Goal: Information Seeking & Learning: Learn about a topic

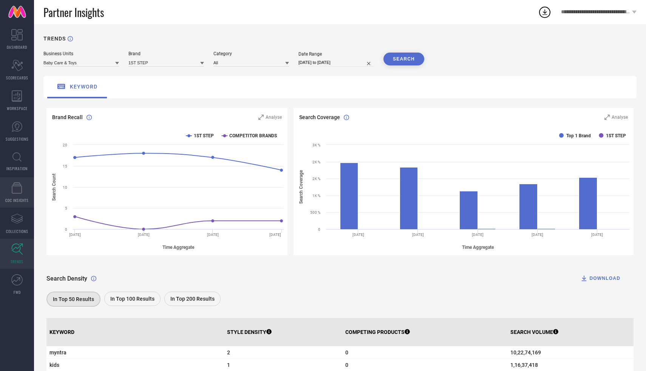
click at [17, 185] on icon at bounding box center [17, 187] width 11 height 11
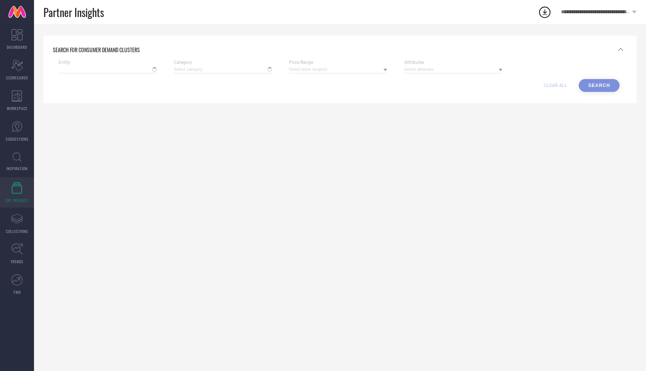
type input "Myntra"
click at [243, 65] on div at bounding box center [223, 69] width 98 height 8
click at [266, 71] on input at bounding box center [223, 69] width 98 height 8
type input "dresses"
click at [183, 79] on span "Women-Dresses" at bounding box center [194, 79] width 33 height 5
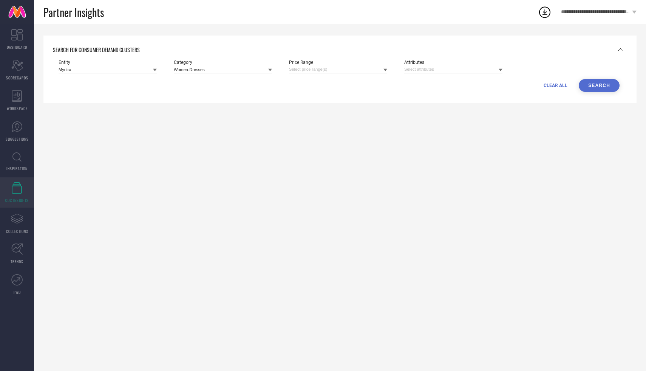
click at [590, 85] on button "Search" at bounding box center [599, 85] width 41 height 13
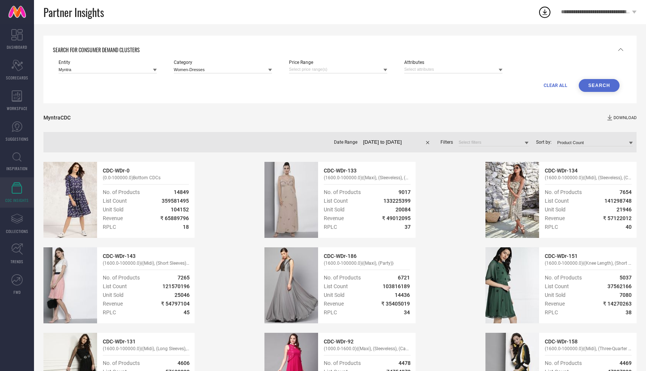
click at [502, 70] on icon at bounding box center [501, 70] width 4 height 4
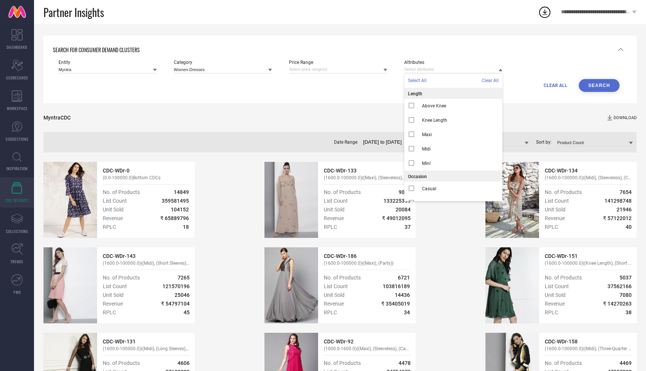
click at [502, 70] on icon at bounding box center [501, 70] width 4 height 4
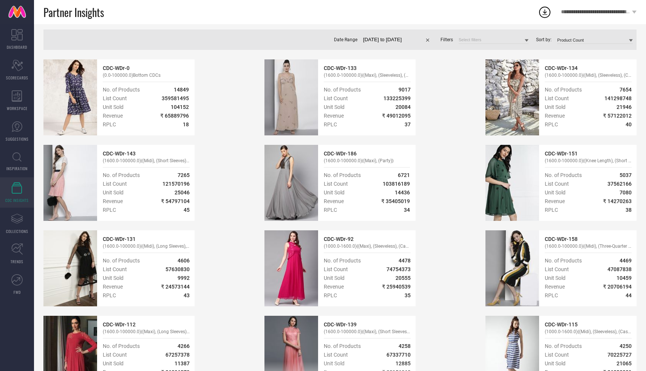
scroll to position [101, 0]
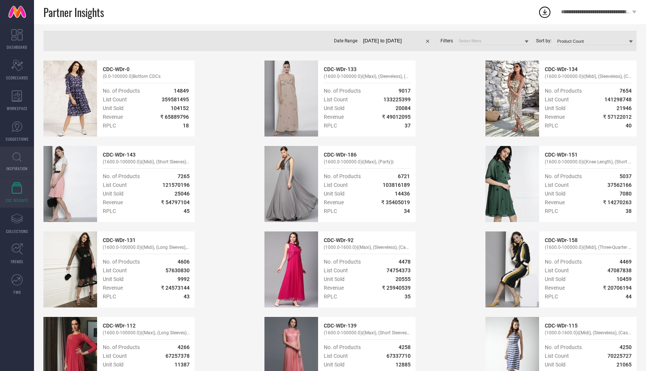
click at [24, 157] on link "INSPIRATION" at bounding box center [17, 162] width 34 height 30
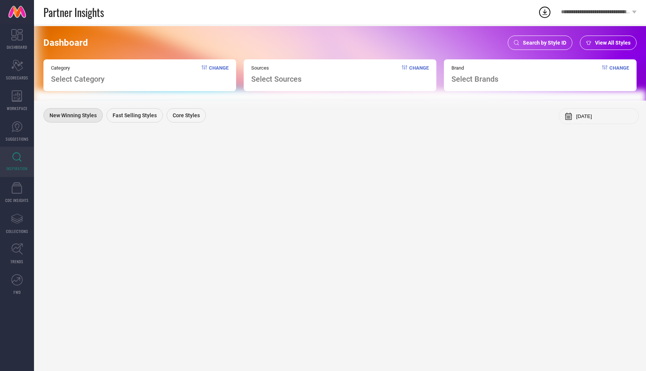
click at [220, 68] on span "Change" at bounding box center [219, 74] width 20 height 19
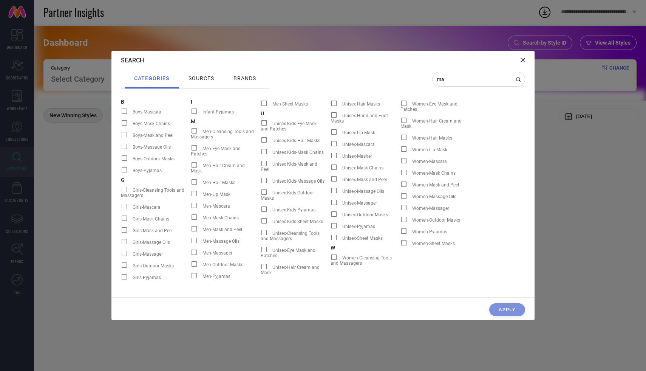
type input "m"
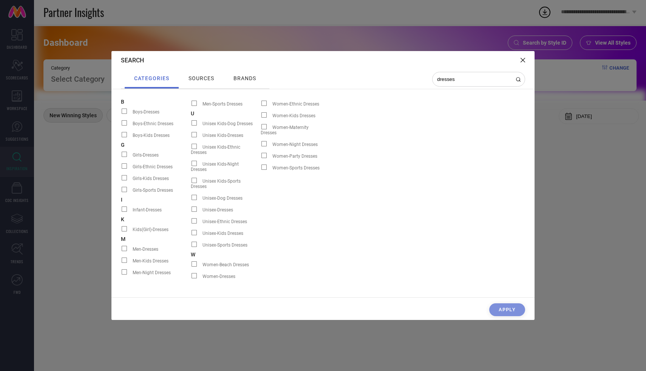
type input "dresses"
click at [197, 275] on span at bounding box center [194, 275] width 5 height 5
click at [191, 278] on input "Women-Dresses" at bounding box center [191, 278] width 0 height 0
click at [515, 309] on div "CLEAR CATEGORY Apply" at bounding box center [322, 311] width 423 height 17
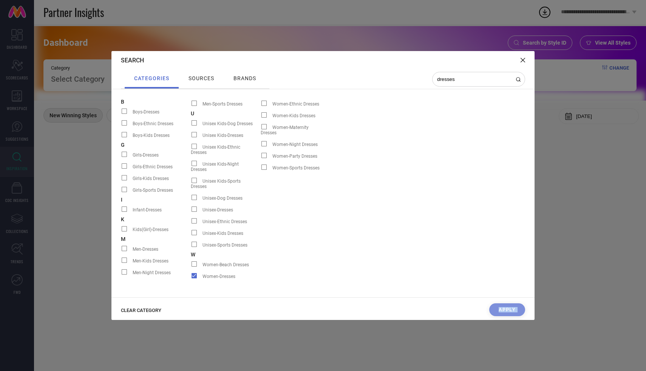
click at [515, 309] on div "CLEAR CATEGORY Apply" at bounding box center [322, 311] width 423 height 17
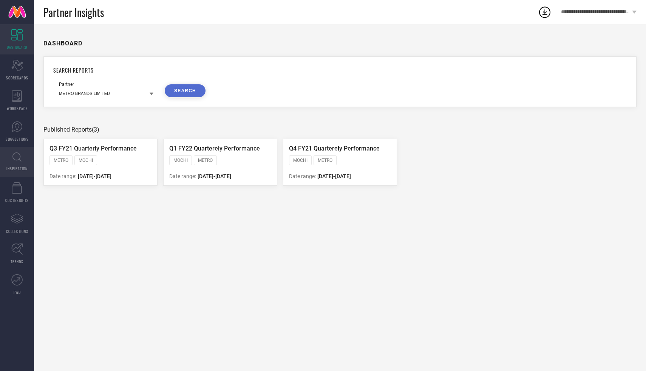
click at [15, 160] on icon at bounding box center [16, 156] width 9 height 9
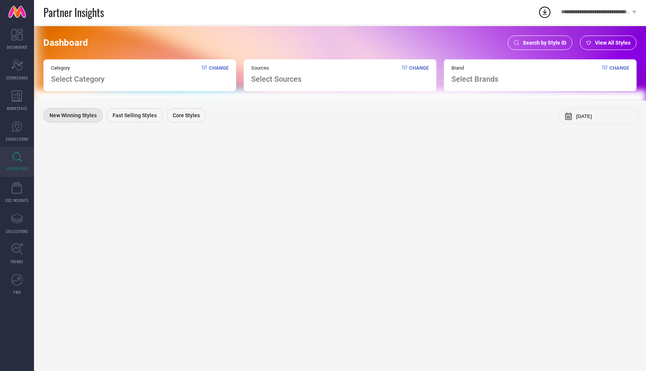
click at [221, 69] on span "Change" at bounding box center [219, 74] width 20 height 19
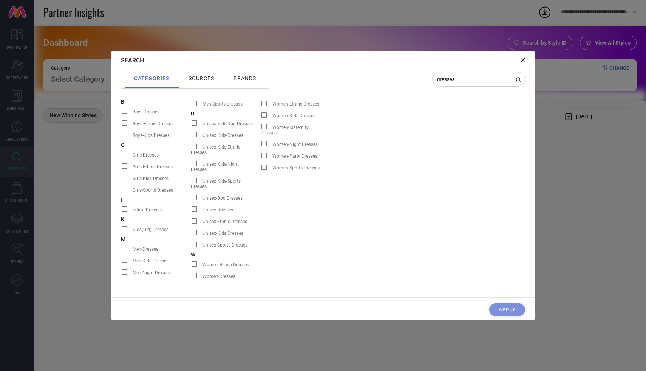
type input "dresses"
click at [193, 275] on span at bounding box center [194, 275] width 5 height 5
click at [191, 278] on input "Women-Dresses" at bounding box center [191, 278] width 0 height 0
click at [509, 316] on div "CLEAR CATEGORY Apply" at bounding box center [322, 311] width 423 height 17
click at [509, 315] on div "CLEAR CATEGORY Apply" at bounding box center [322, 311] width 423 height 17
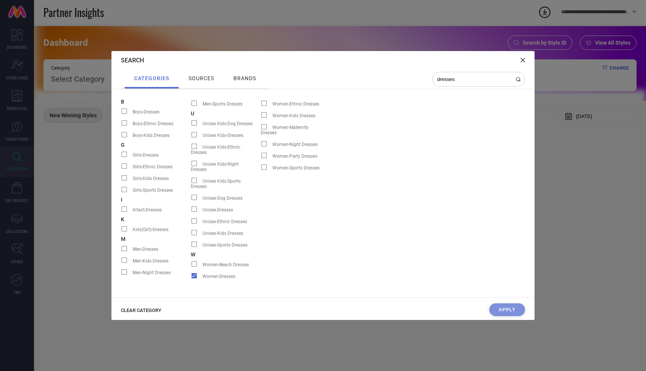
click at [509, 313] on div "CLEAR CATEGORY Apply" at bounding box center [322, 311] width 423 height 17
click at [135, 308] on span "CLEAR CATEGORY" at bounding box center [141, 310] width 40 height 6
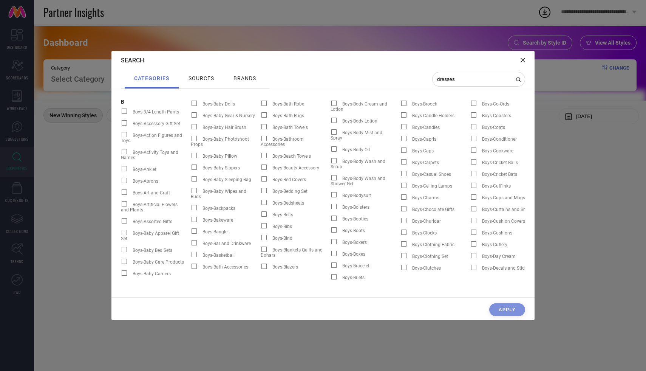
click at [523, 62] on div at bounding box center [523, 60] width 5 height 7
click at [522, 58] on icon at bounding box center [523, 60] width 5 height 5
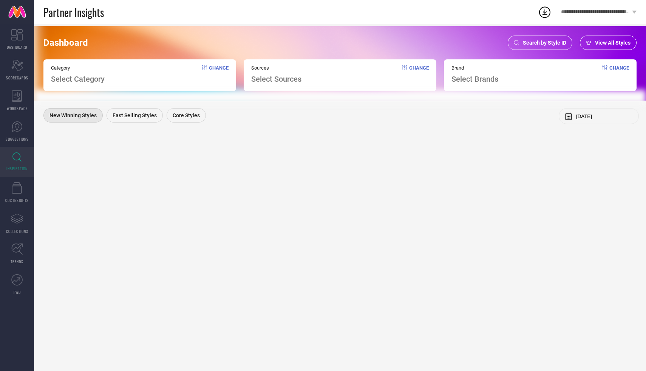
click at [215, 69] on span "Change" at bounding box center [219, 74] width 20 height 19
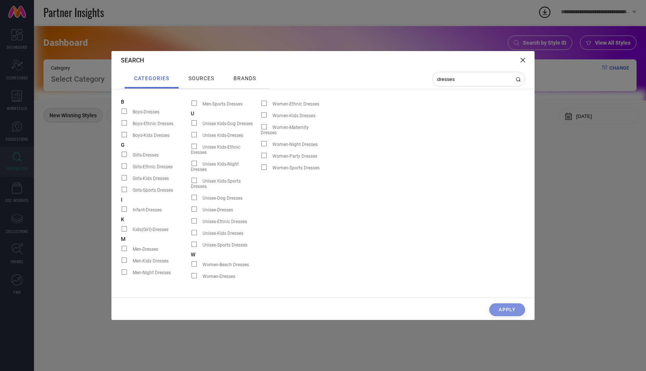
type input "dresses"
click at [212, 277] on span "Women-Dresses" at bounding box center [219, 276] width 33 height 5
click at [191, 278] on input "Women-Dresses" at bounding box center [191, 278] width 0 height 0
click at [195, 79] on span "sources" at bounding box center [202, 78] width 26 height 6
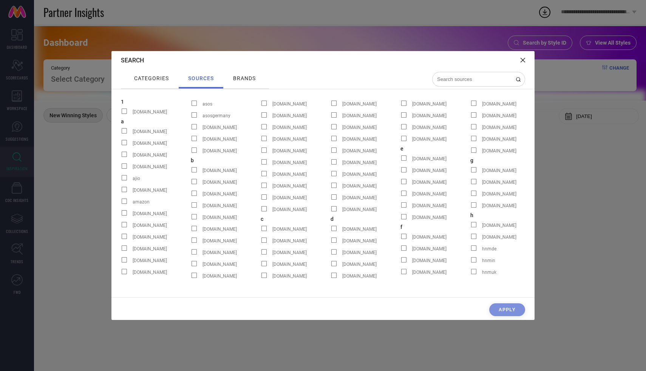
click at [483, 76] on input at bounding box center [474, 79] width 76 height 6
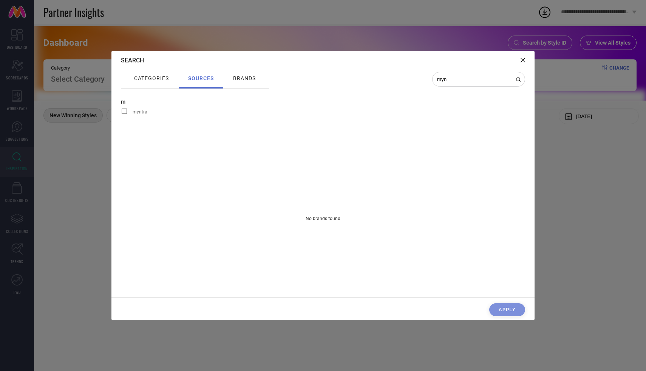
type input "myn"
click at [124, 110] on span at bounding box center [124, 110] width 5 height 5
click at [121, 113] on input "myntra" at bounding box center [121, 113] width 0 height 0
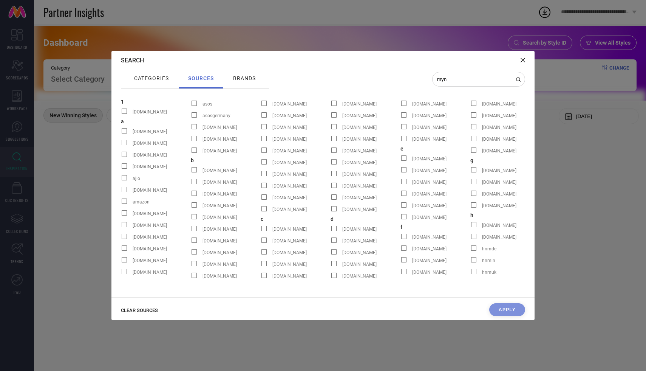
click at [245, 77] on span "brands" at bounding box center [244, 78] width 23 height 6
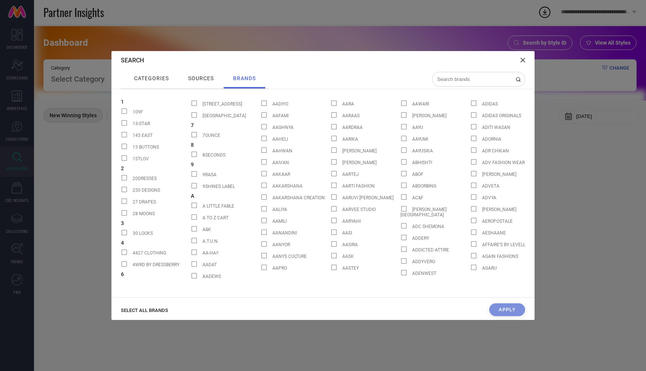
click at [471, 79] on input at bounding box center [474, 79] width 76 height 6
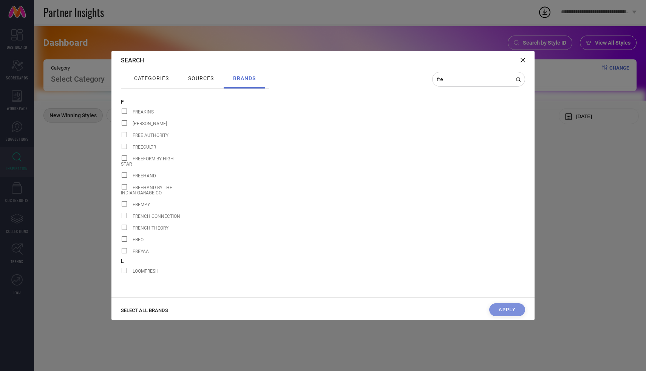
type input "fre"
click at [123, 112] on span at bounding box center [124, 110] width 5 height 5
click at [121, 113] on input "FREAKINS" at bounding box center [121, 113] width 0 height 0
drag, startPoint x: 453, startPoint y: 82, endPoint x: 429, endPoint y: 80, distance: 25.0
click at [429, 80] on div "categories sources brands fre" at bounding box center [323, 79] width 404 height 19
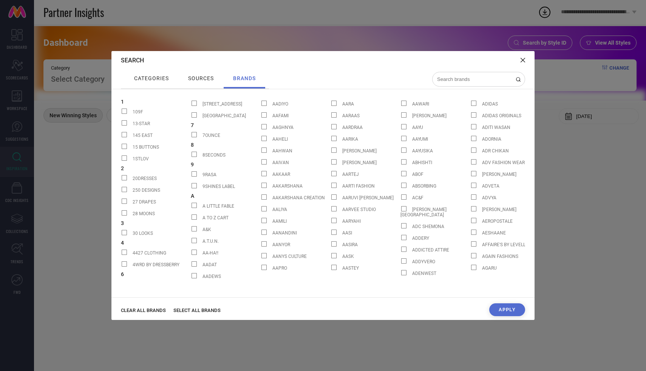
click at [201, 306] on div "CLEAR ALL BRANDS SELECT ALL BRANDS" at bounding box center [174, 309] width 107 height 7
click at [181, 309] on span "SELECT ALL BRANDS" at bounding box center [196, 310] width 47 height 6
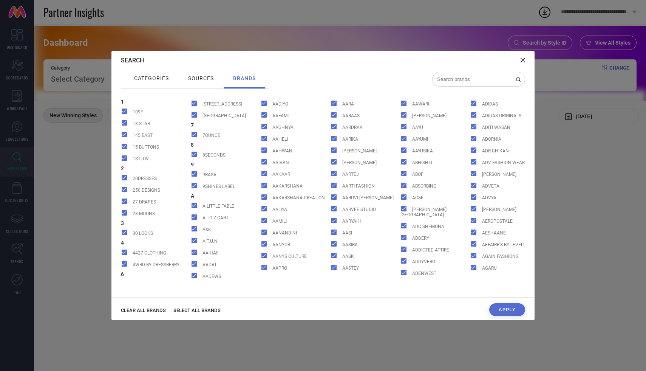
click at [513, 307] on button "Apply" at bounding box center [507, 309] width 36 height 13
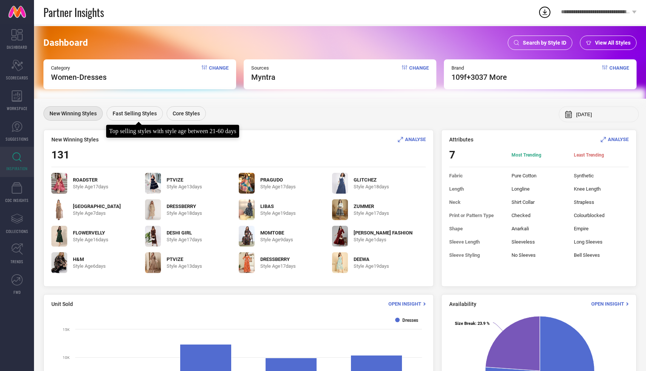
click at [150, 114] on span "Fast Selling Styles" at bounding box center [135, 113] width 44 height 6
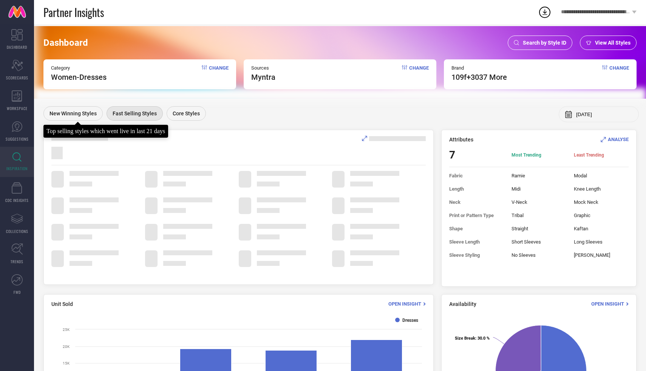
click at [80, 113] on span "New Winning Styles" at bounding box center [73, 113] width 47 height 6
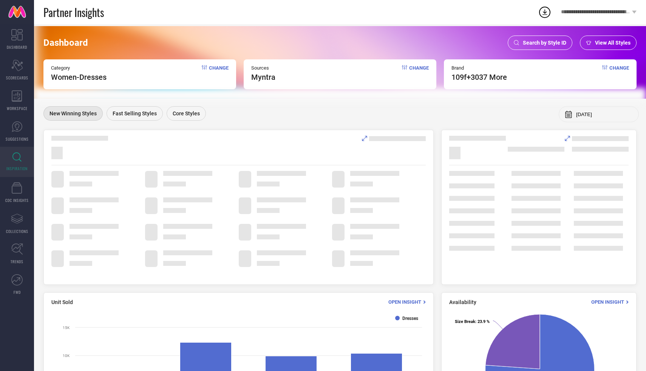
click at [364, 139] on icon at bounding box center [364, 138] width 5 height 5
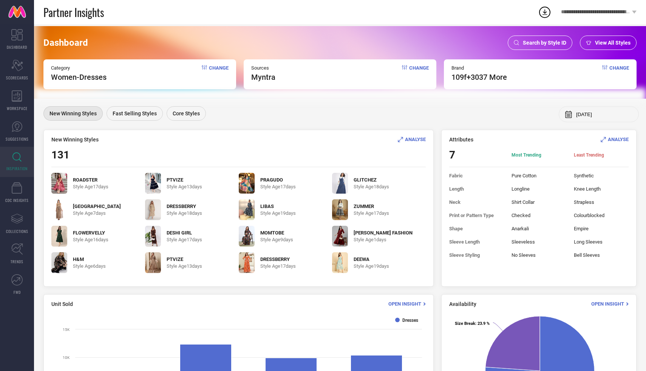
click at [401, 139] on icon at bounding box center [400, 139] width 5 height 5
